Goal: Task Accomplishment & Management: Complete application form

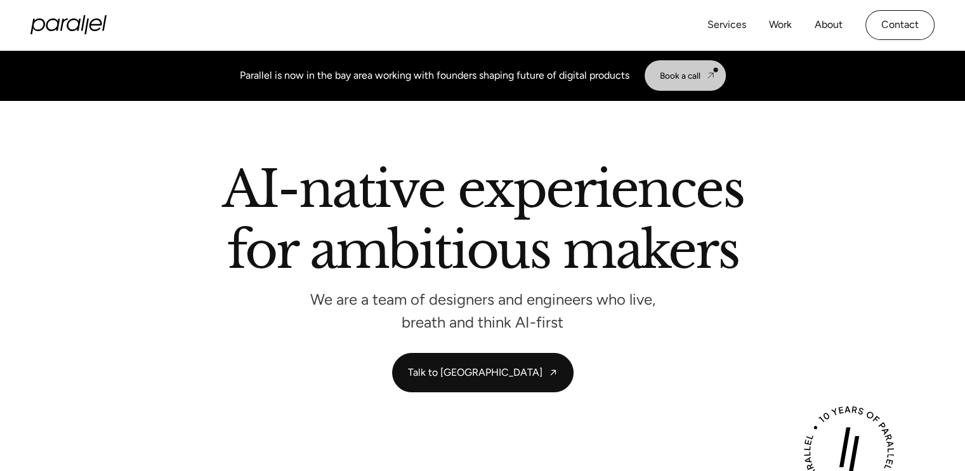
click at [715, 70] on img at bounding box center [710, 75] width 10 height 10
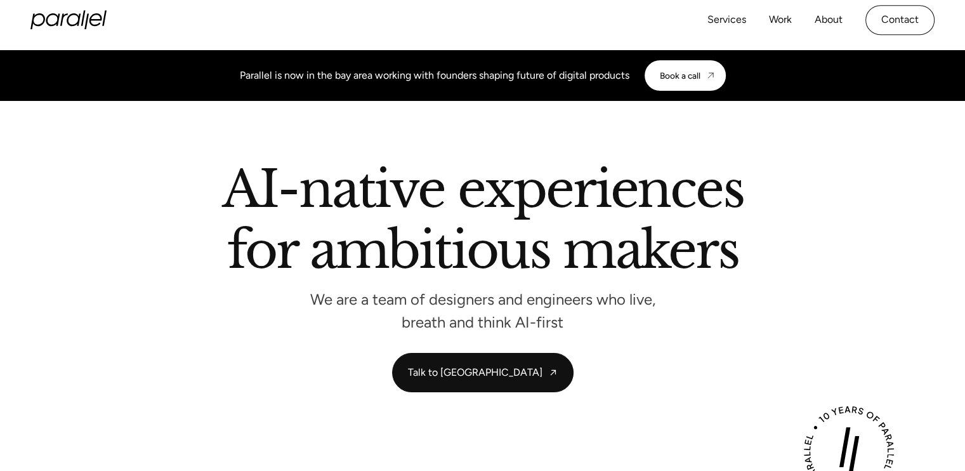
scroll to position [4832, 0]
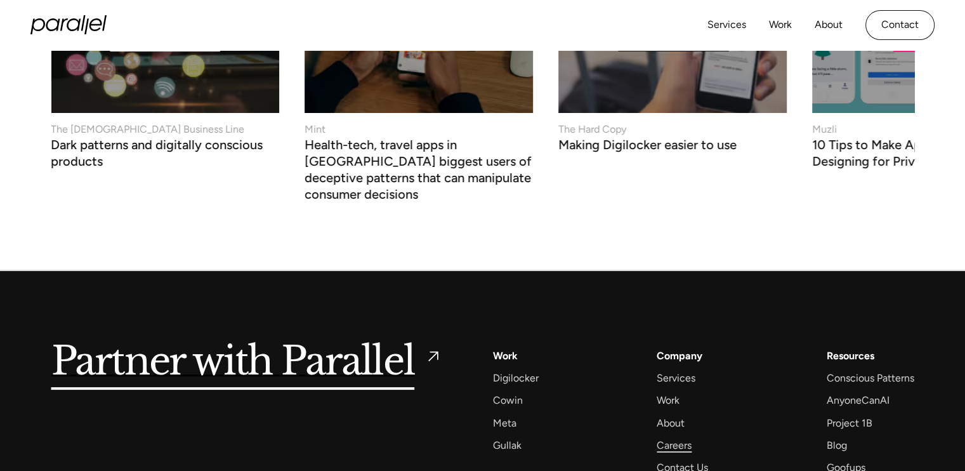
click at [677, 436] on div "Careers" at bounding box center [673, 444] width 35 height 17
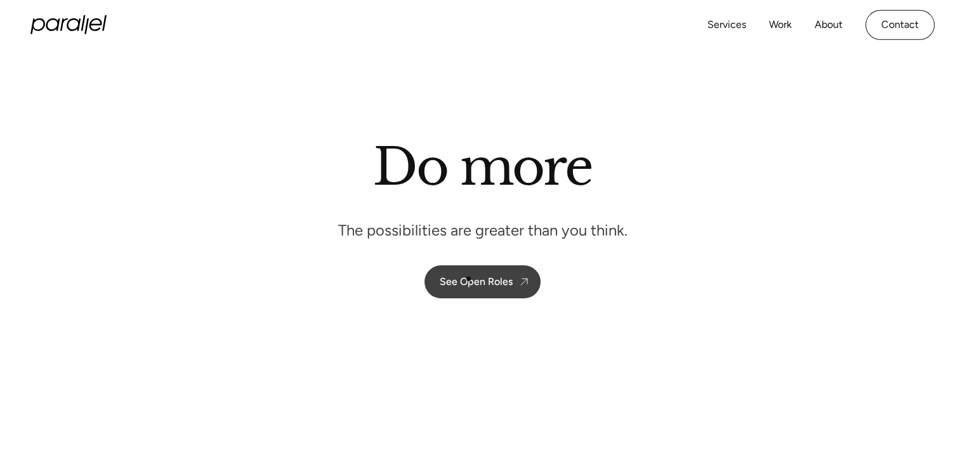
click at [469, 280] on div "See Open Roles" at bounding box center [475, 281] width 73 height 12
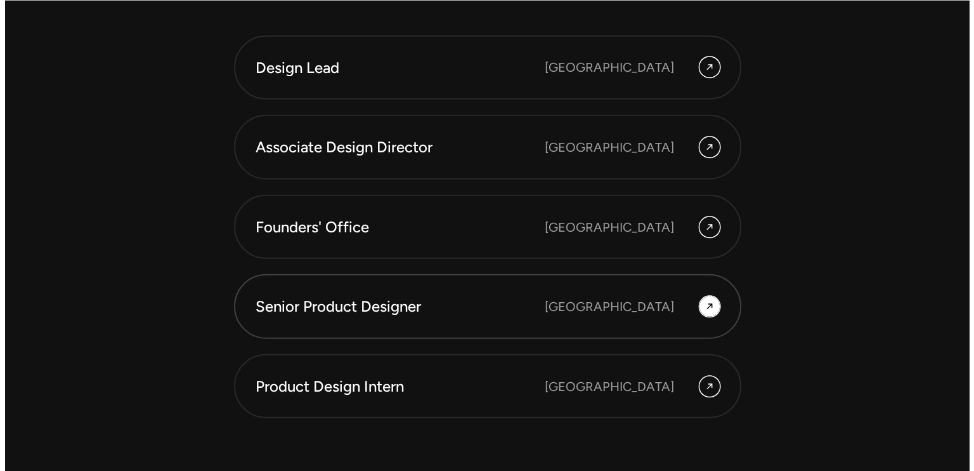
scroll to position [3526, 0]
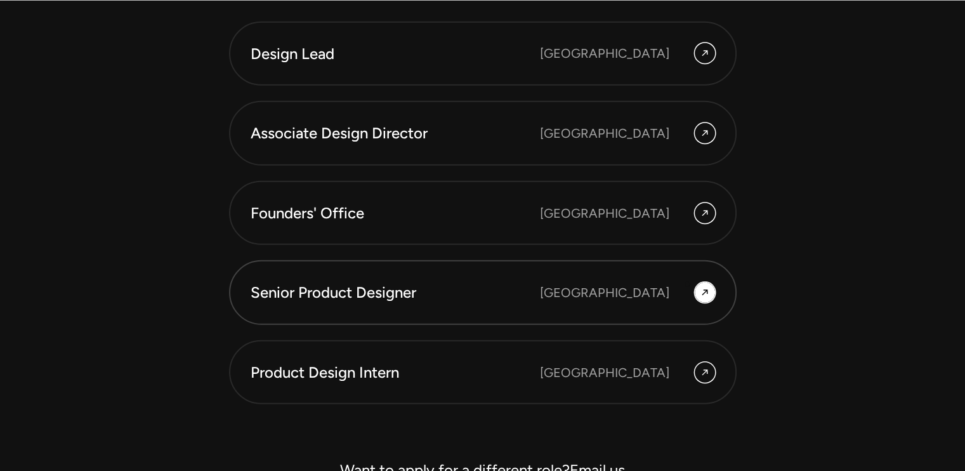
click at [692, 282] on div "[GEOGRAPHIC_DATA]" at bounding box center [627, 292] width 175 height 20
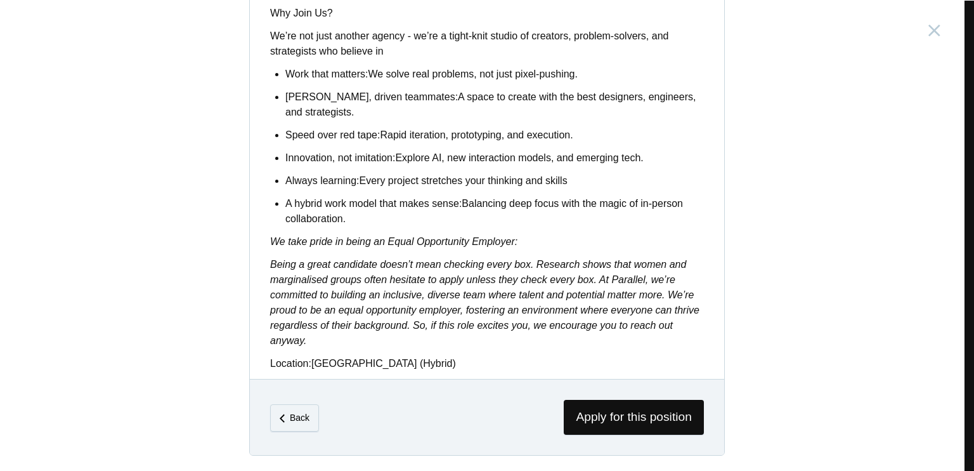
scroll to position [930, 0]
